Goal: Navigation & Orientation: Find specific page/section

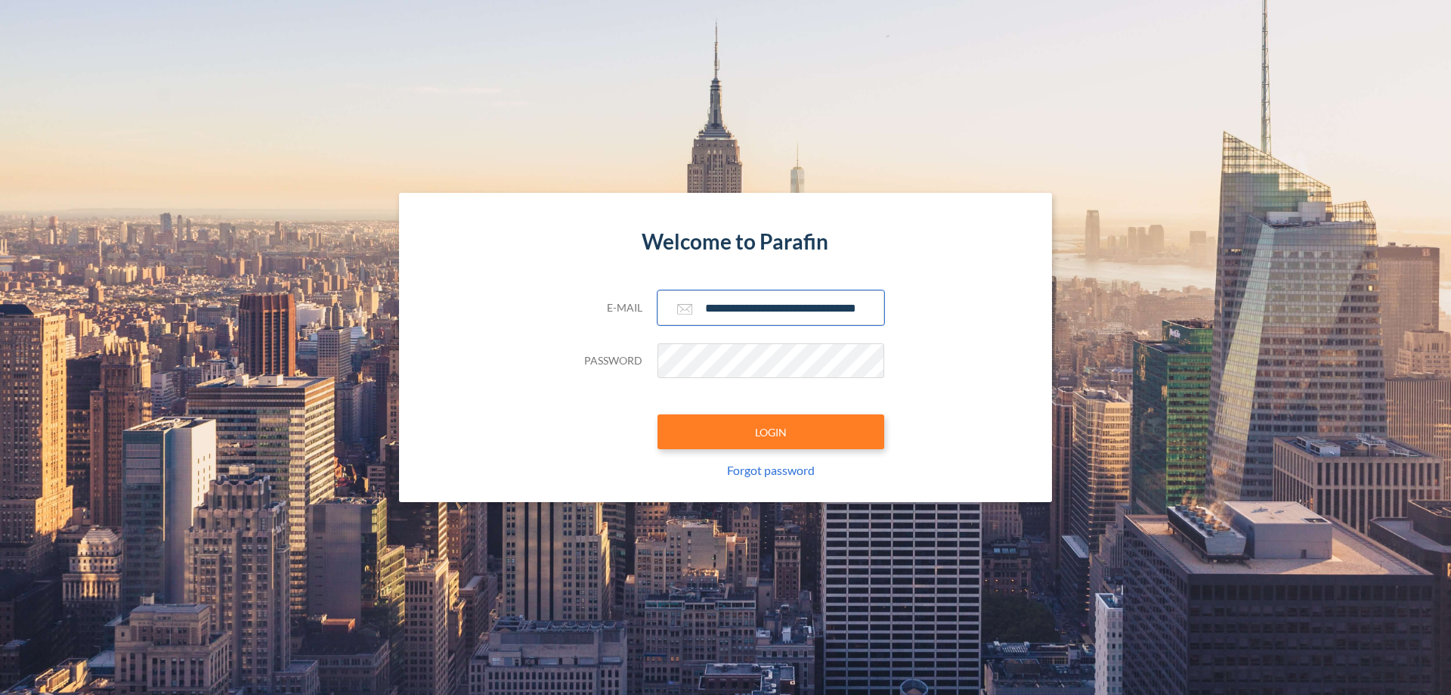
scroll to position [0, 24]
type input "**********"
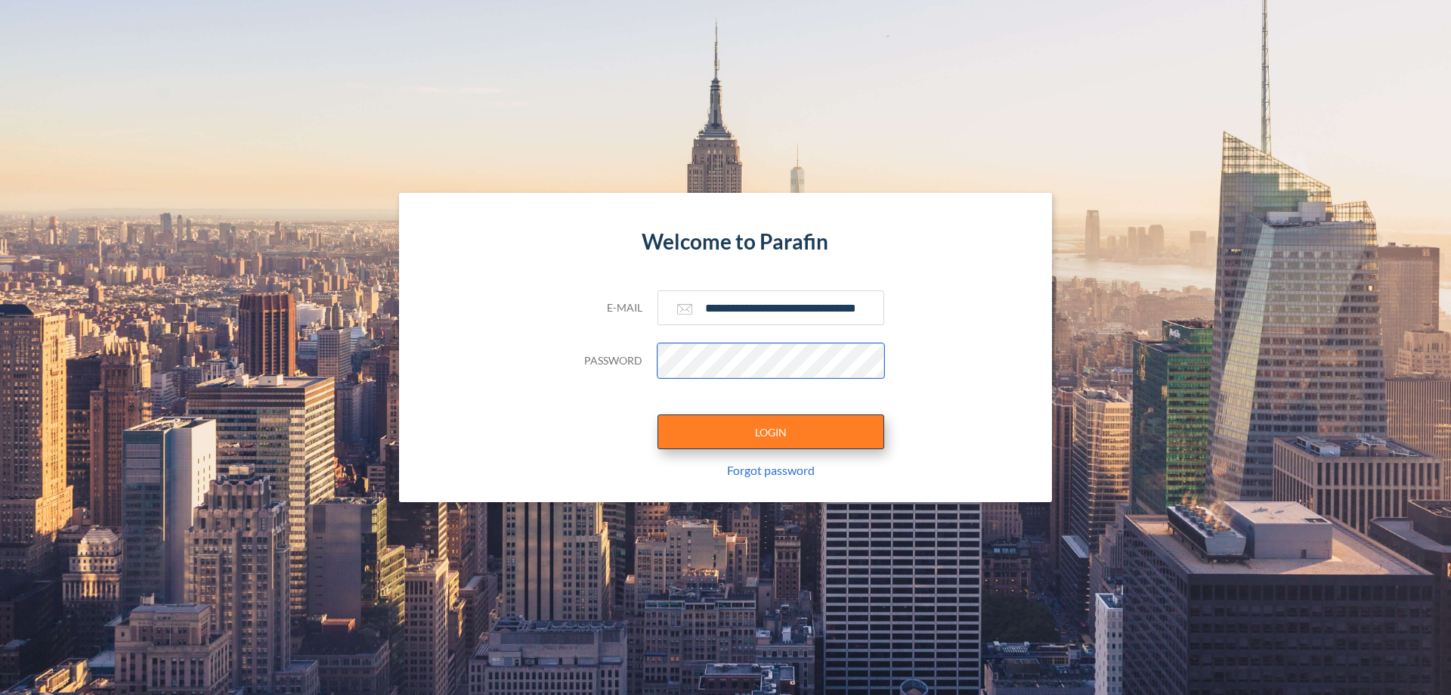
scroll to position [0, 0]
click at [771, 432] on button "LOGIN" at bounding box center [771, 431] width 227 height 35
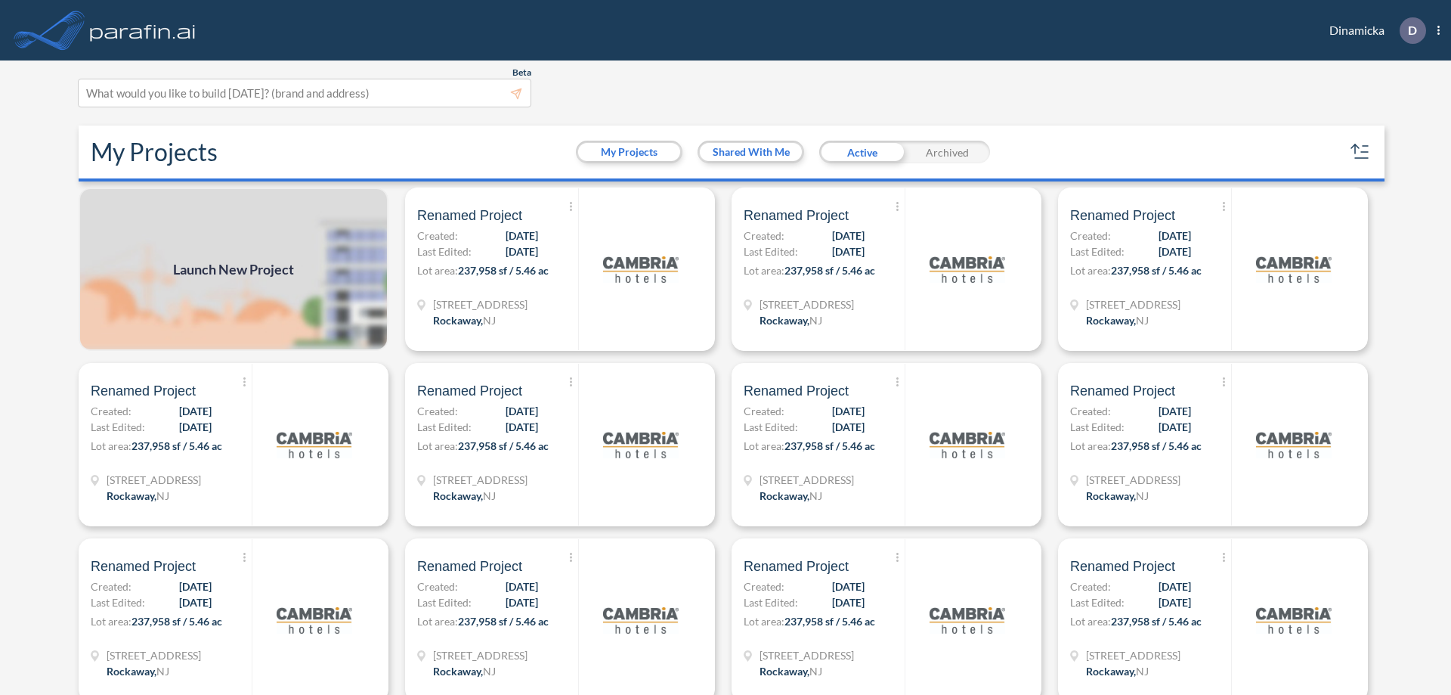
scroll to position [4, 0]
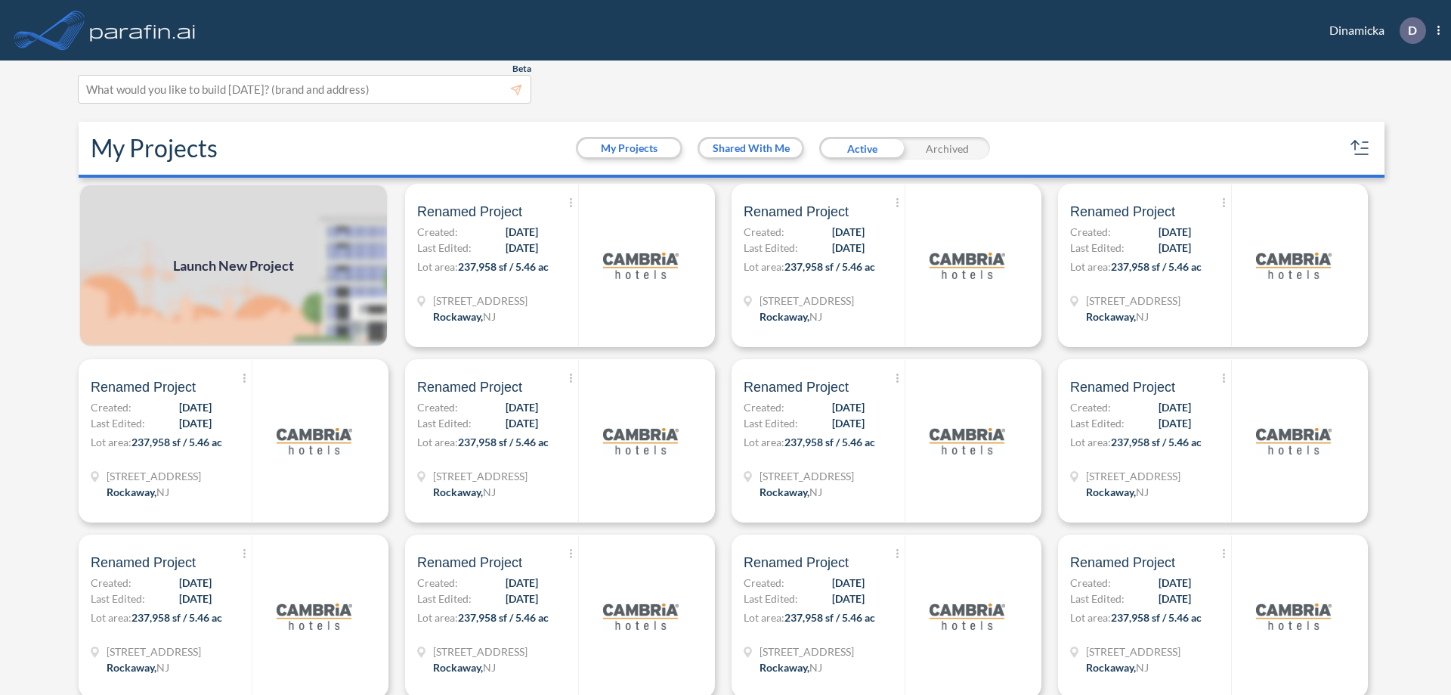
click at [947, 148] on div "Archived" at bounding box center [947, 148] width 85 height 23
